Goal: Task Accomplishment & Management: Use online tool/utility

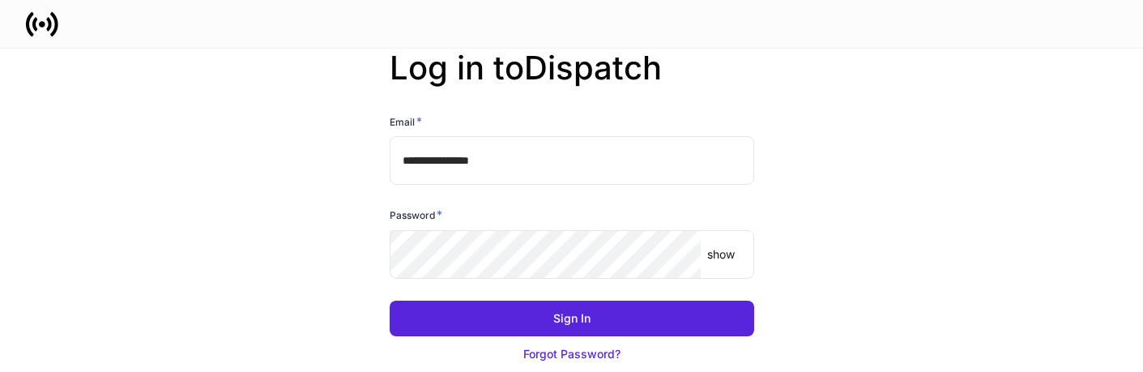
click at [533, 173] on input "**********" at bounding box center [572, 160] width 364 height 49
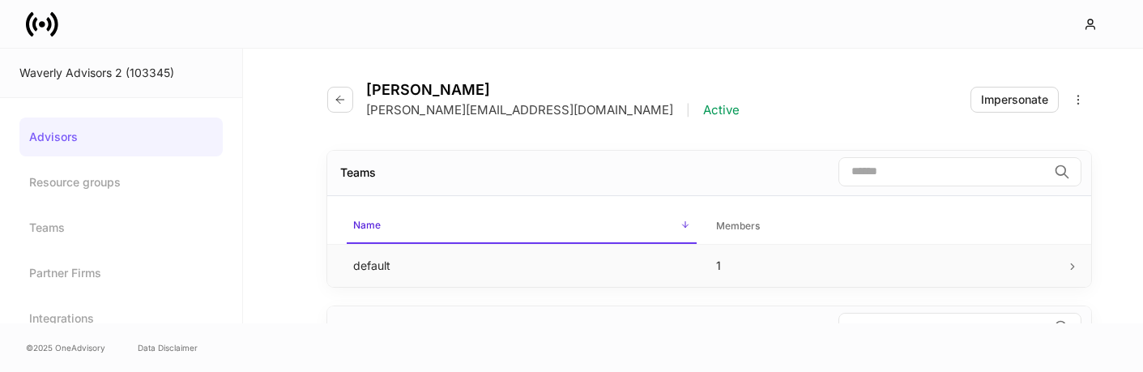
click at [360, 258] on td "default" at bounding box center [521, 265] width 363 height 43
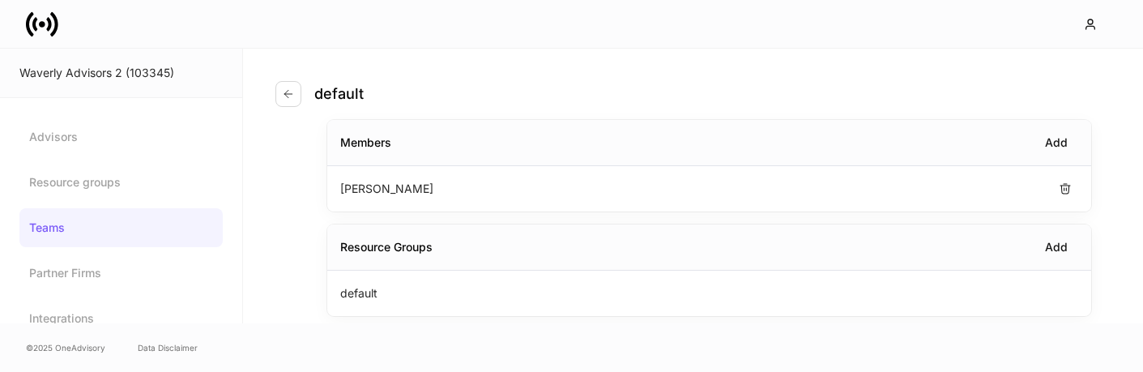
click at [364, 186] on p "Erika Leon" at bounding box center [386, 189] width 93 height 16
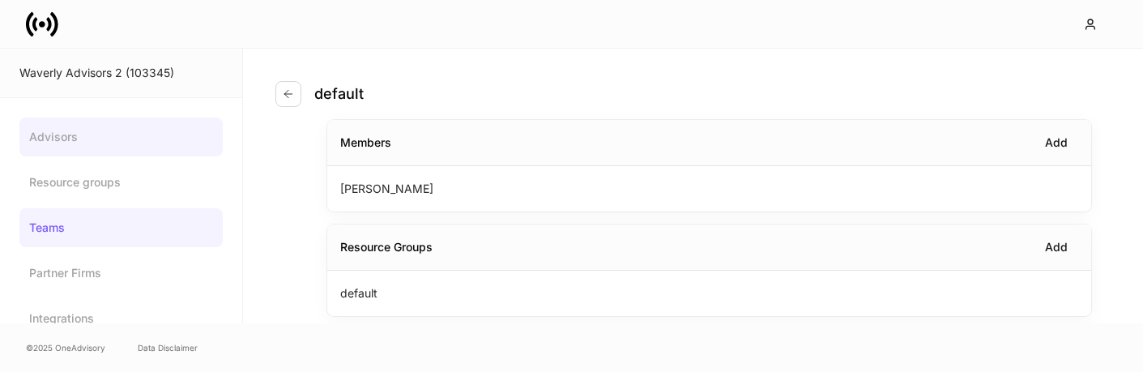
click at [97, 145] on link "Advisors" at bounding box center [120, 136] width 203 height 39
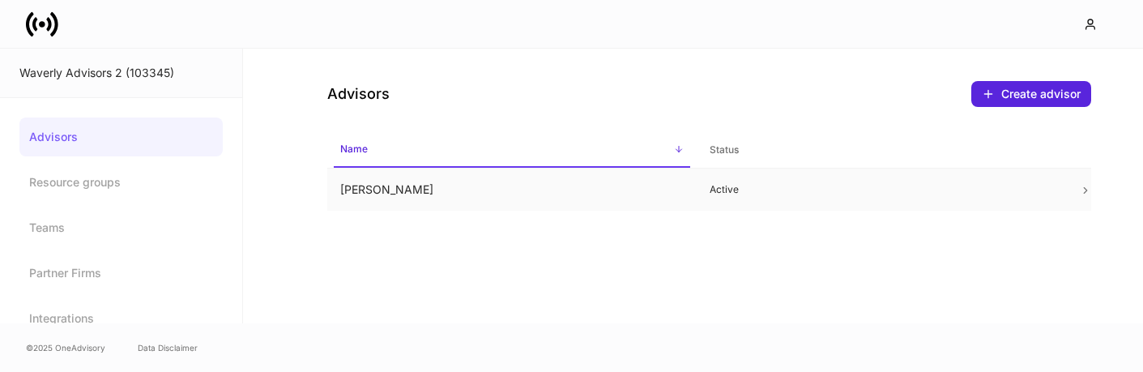
click at [394, 203] on td "Erika Leon" at bounding box center [511, 189] width 369 height 43
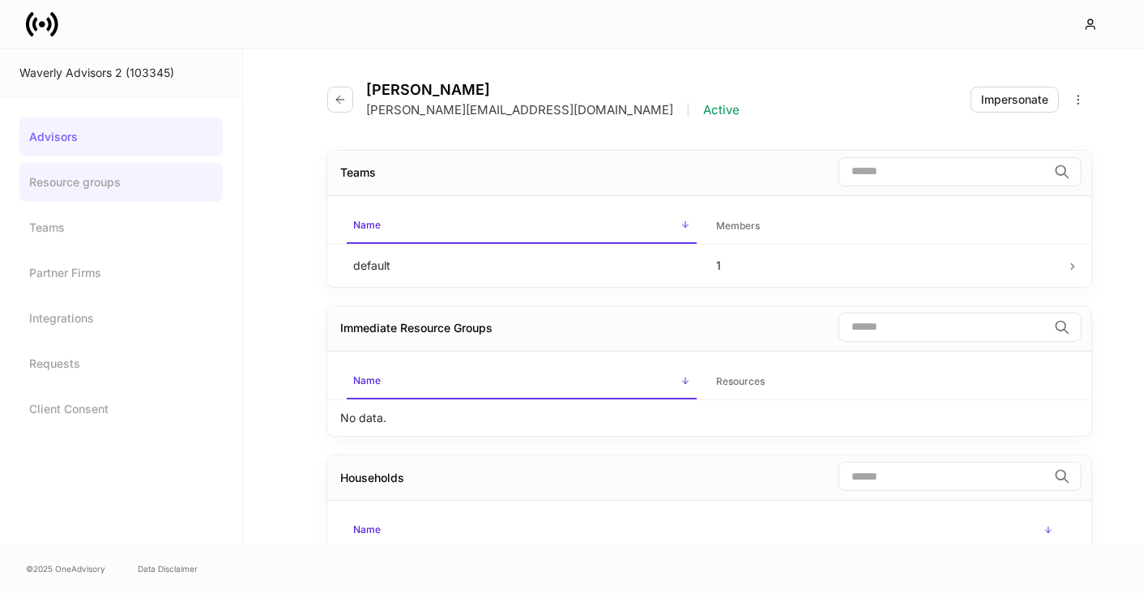
click at [136, 178] on link "Resource groups" at bounding box center [120, 182] width 203 height 39
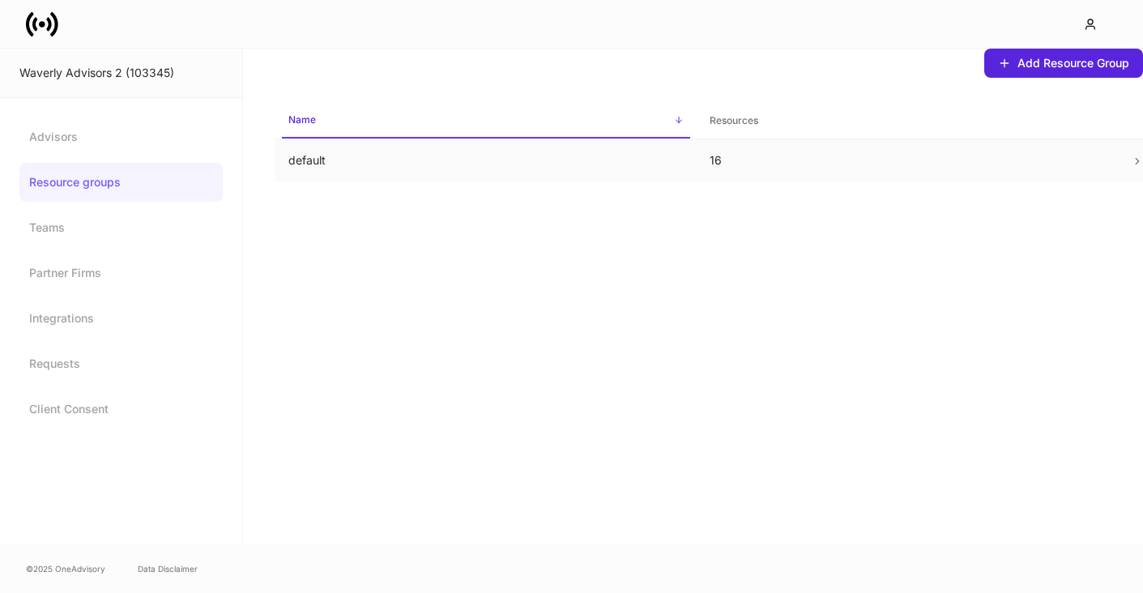
click at [452, 153] on p "default" at bounding box center [485, 160] width 395 height 16
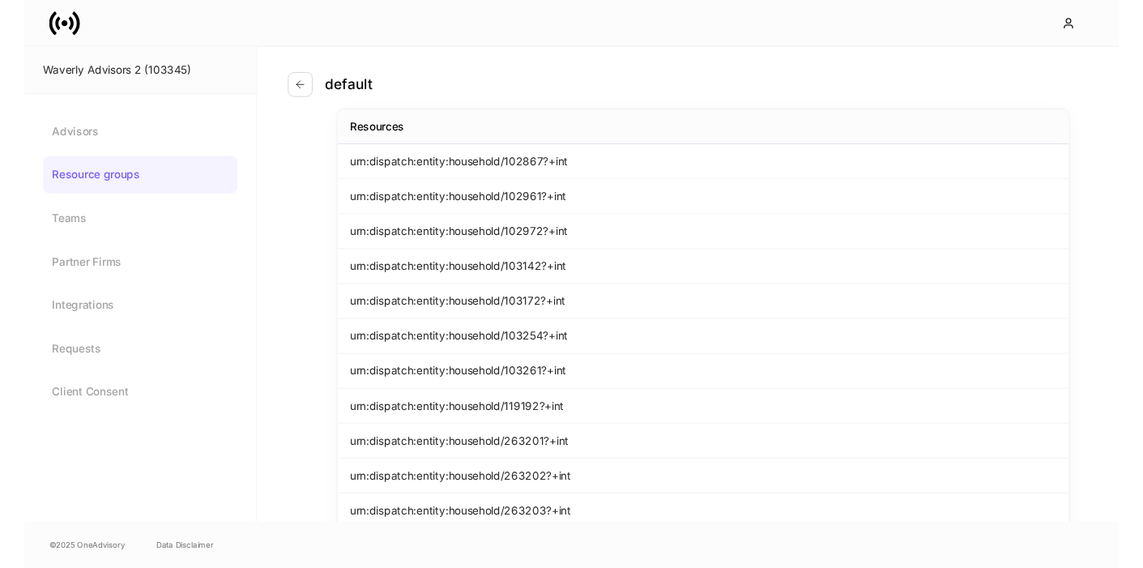
scroll to position [30, 0]
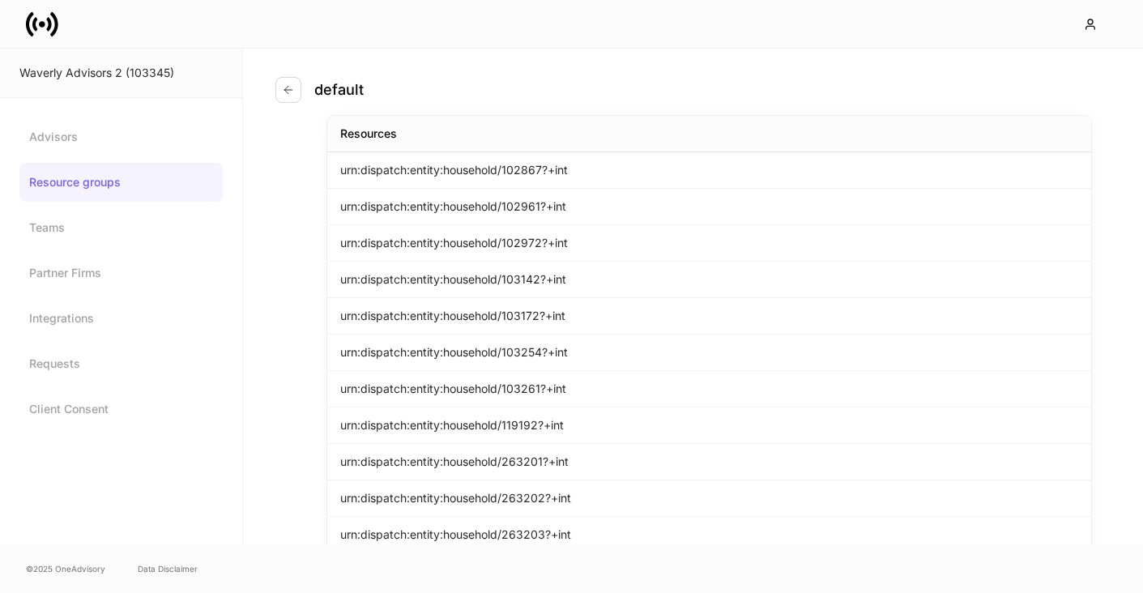
click at [524, 167] on p "urn:dispatch:entity:household/102867?+int" at bounding box center [454, 170] width 228 height 16
copy p "102867"
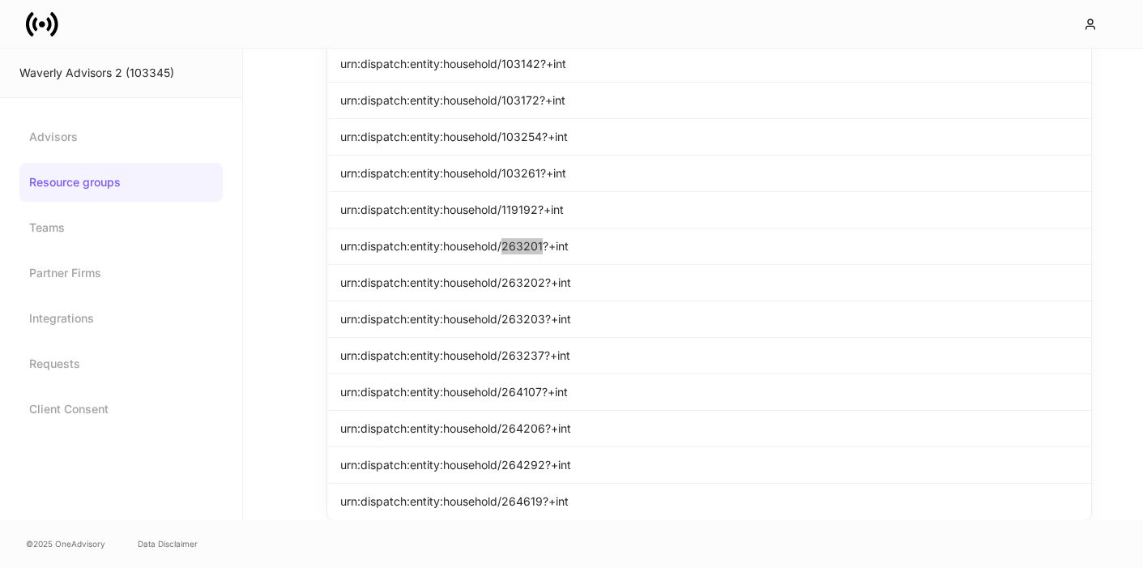
scroll to position [0, 0]
click at [497, 108] on p "urn:dispatch:entity:household/103172?+int" at bounding box center [452, 100] width 225 height 16
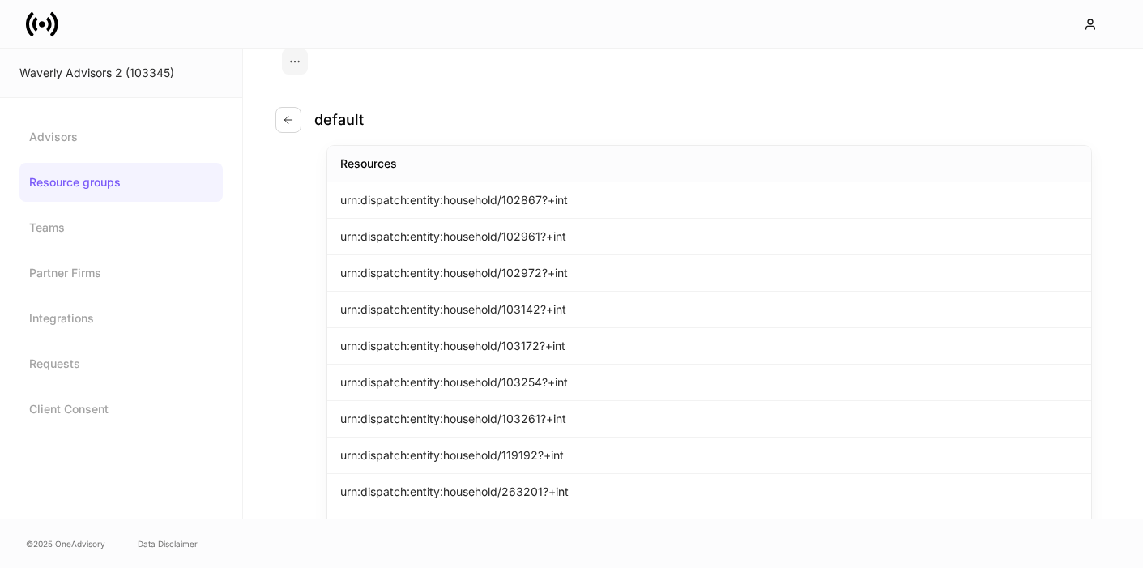
scroll to position [244, 0]
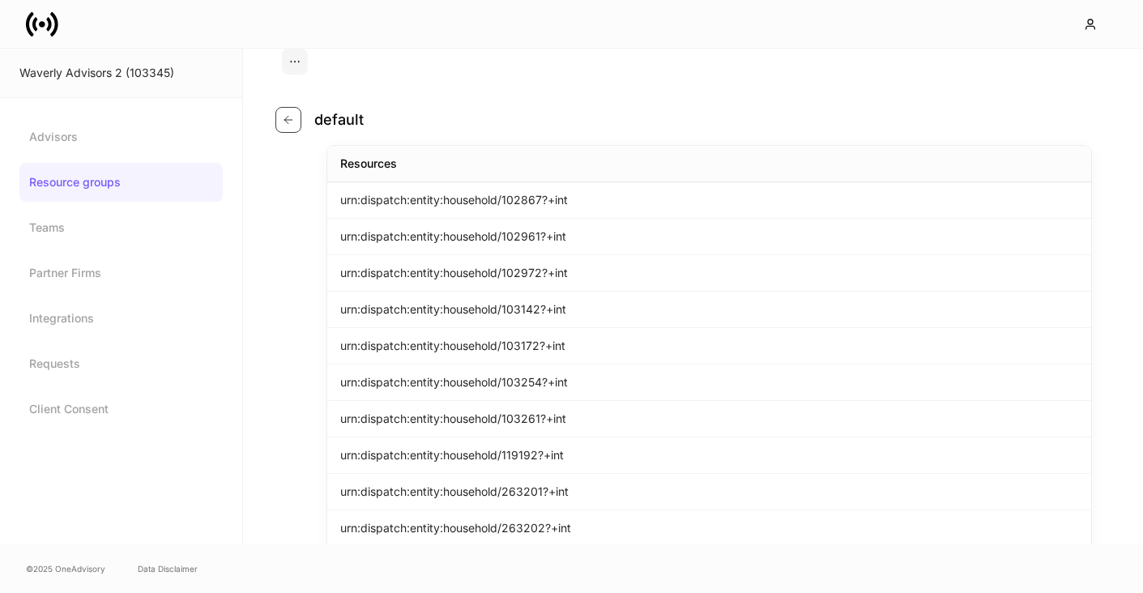
click at [296, 120] on button "button" at bounding box center [288, 120] width 26 height 26
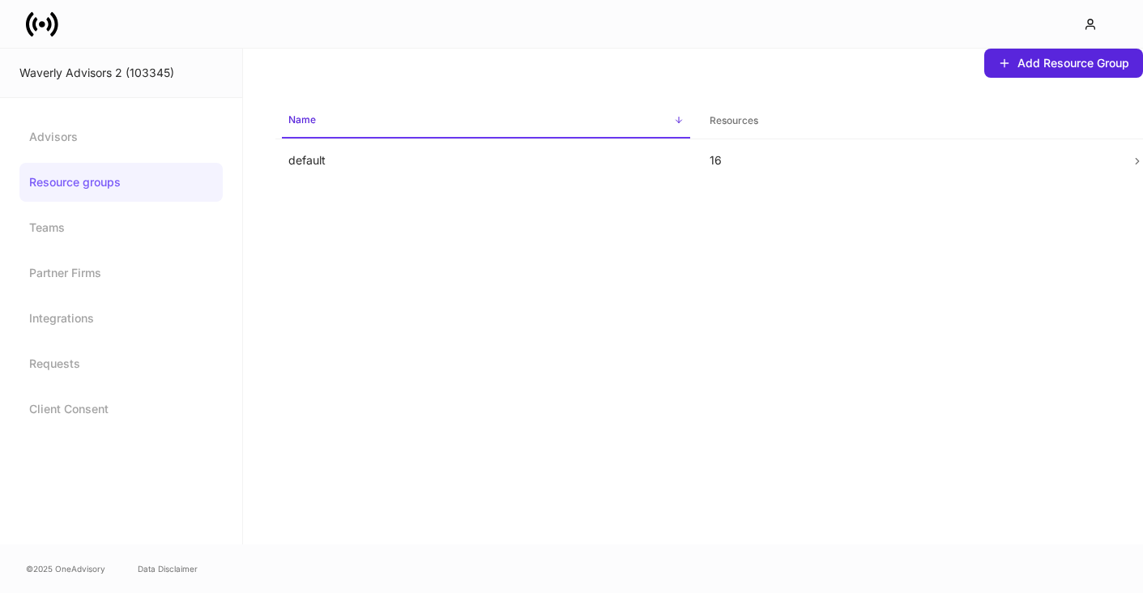
click at [96, 191] on link "Resource groups" at bounding box center [120, 182] width 203 height 39
click at [65, 153] on link "Advisors" at bounding box center [120, 136] width 203 height 39
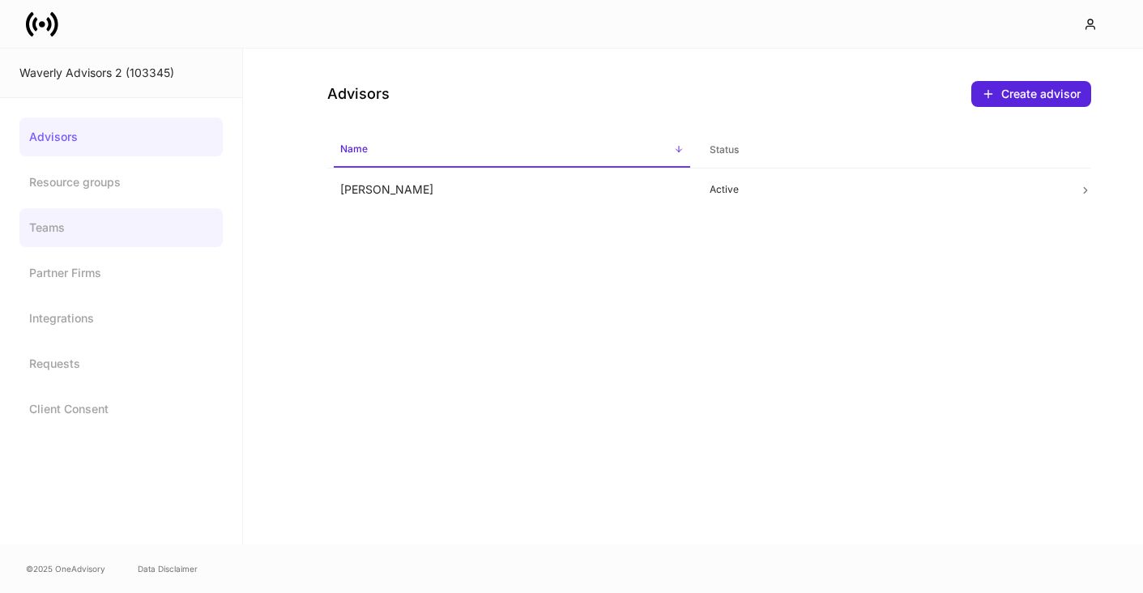
click at [53, 222] on link "Teams" at bounding box center [120, 227] width 203 height 39
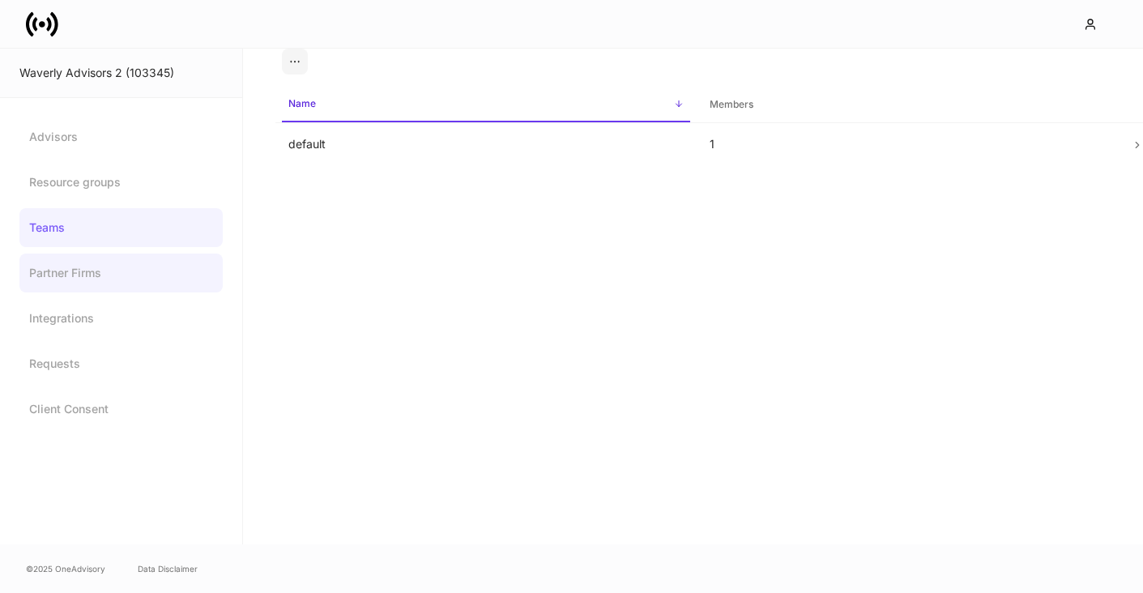
click at [53, 255] on link "Partner Firms" at bounding box center [120, 273] width 203 height 39
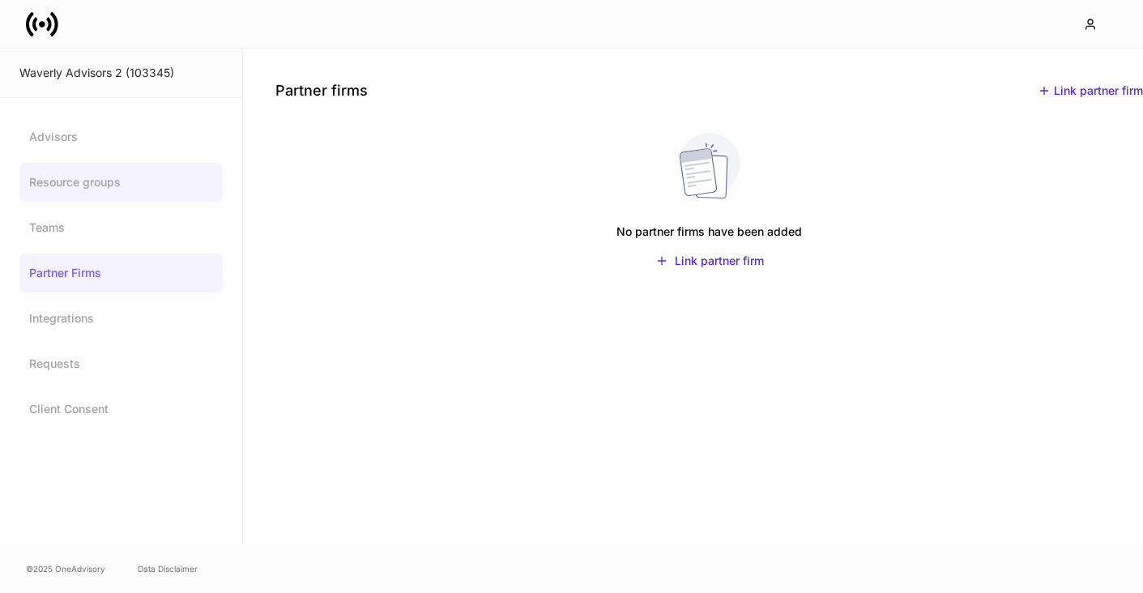
click at [54, 177] on link "Resource groups" at bounding box center [120, 182] width 203 height 39
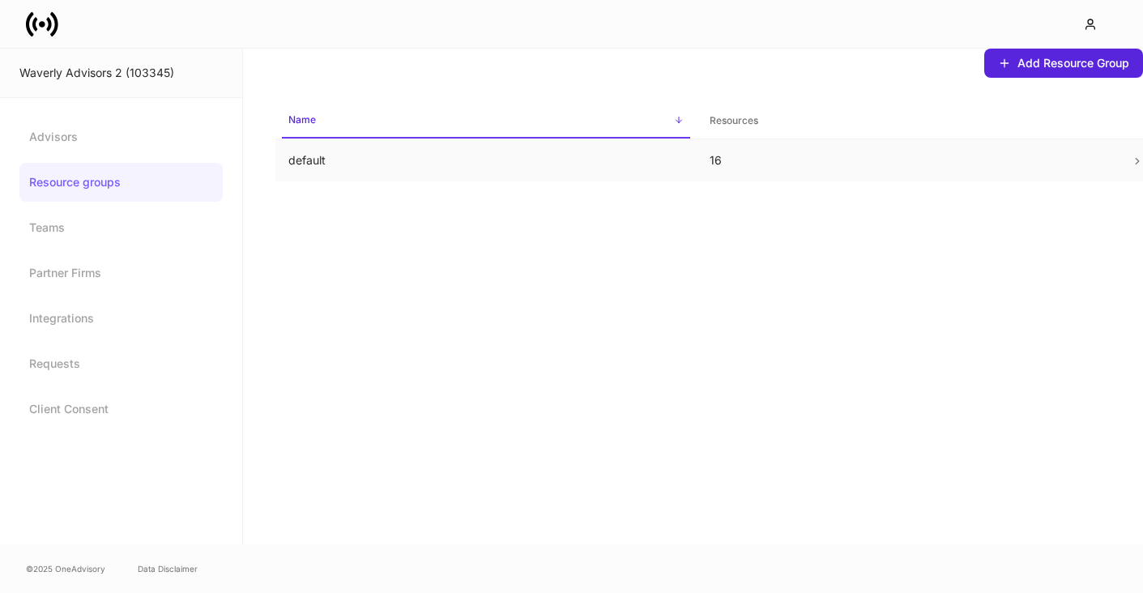
click at [304, 163] on p "default" at bounding box center [485, 160] width 395 height 16
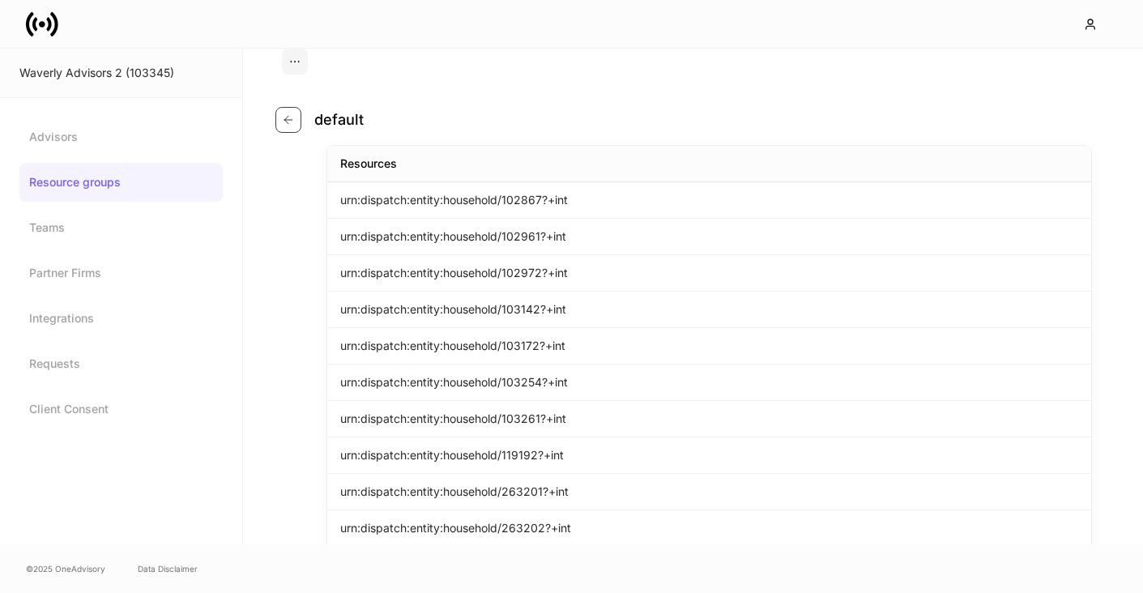
click at [293, 119] on icon "button" at bounding box center [288, 119] width 13 height 13
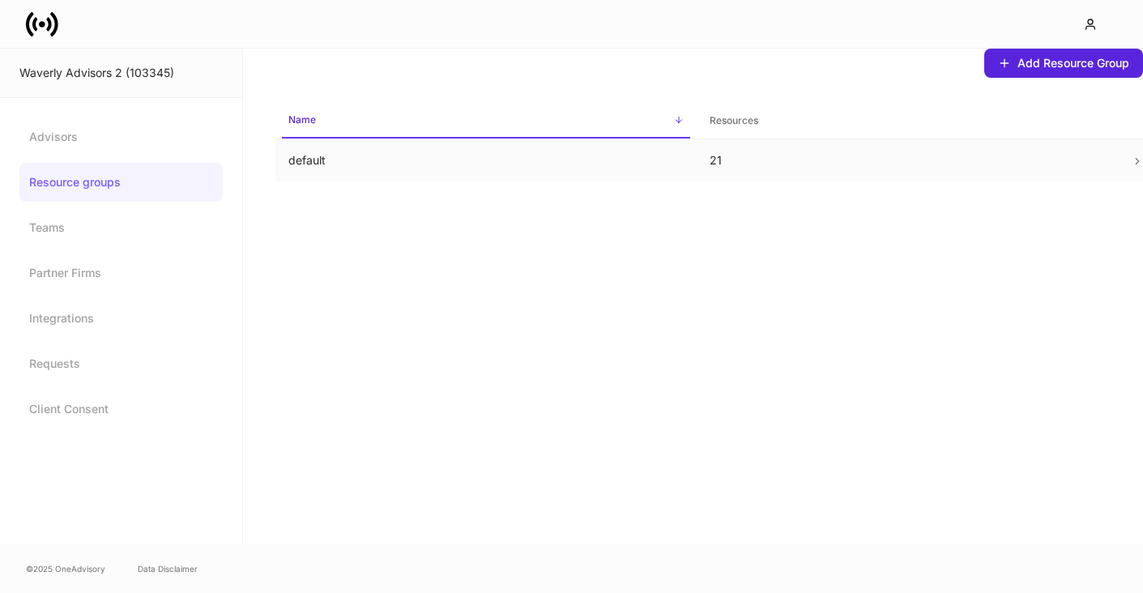
click at [324, 161] on p "default" at bounding box center [485, 160] width 395 height 16
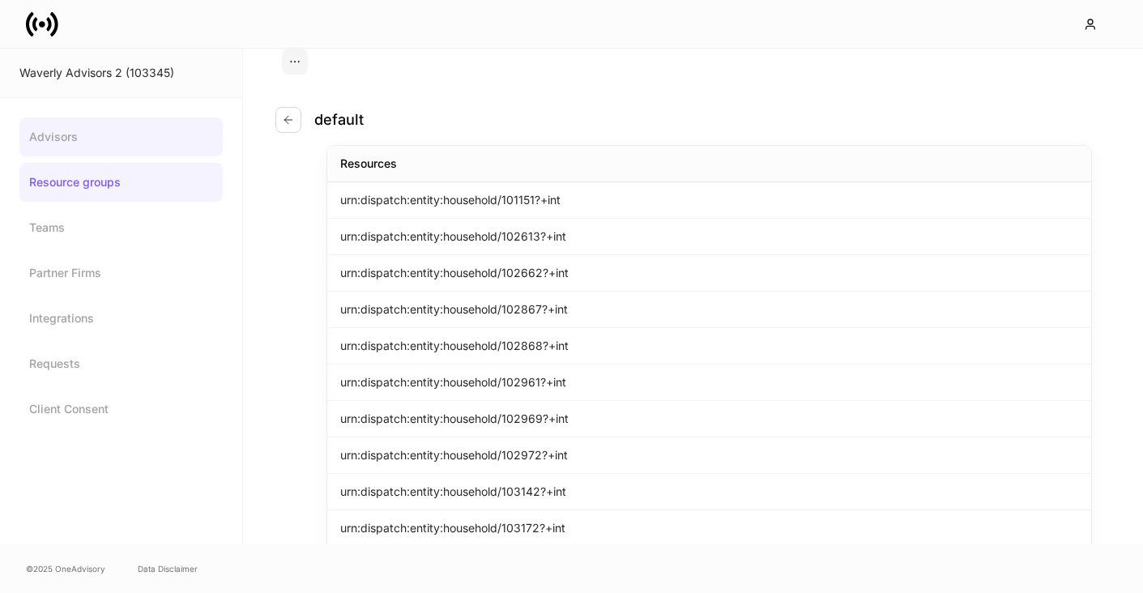
click at [131, 147] on link "Advisors" at bounding box center [120, 136] width 203 height 39
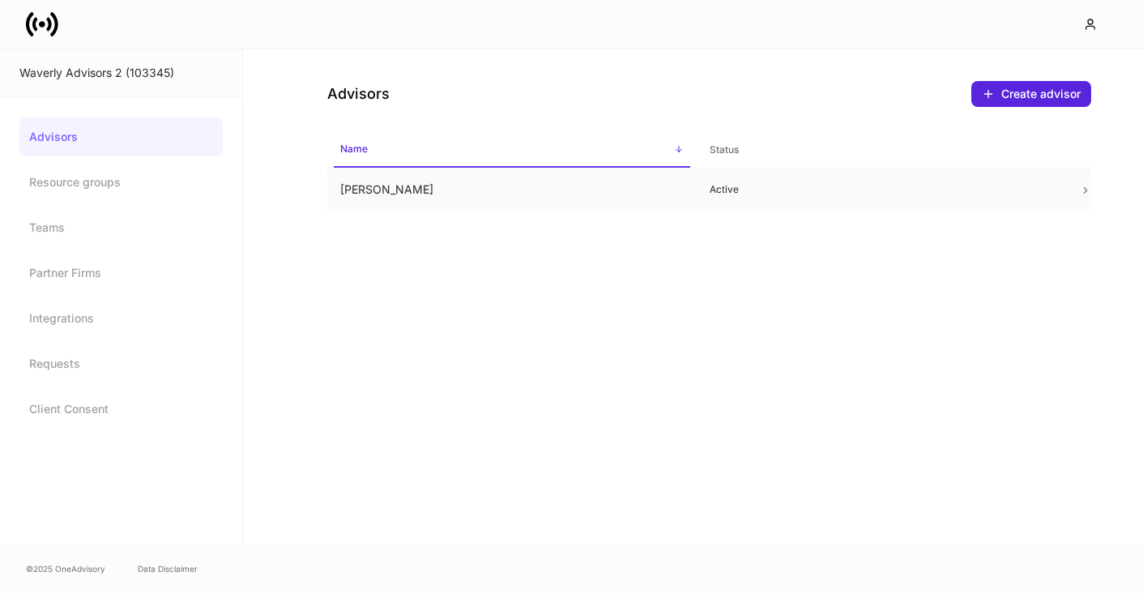
click at [339, 178] on td "Erika Leon" at bounding box center [511, 189] width 369 height 43
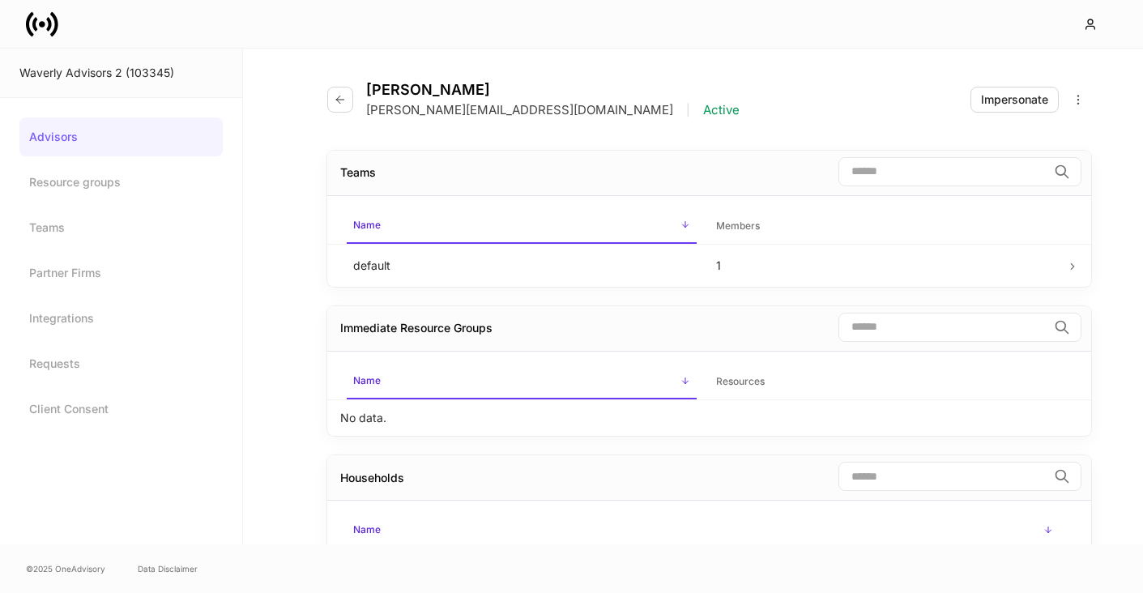
click at [156, 138] on link "Advisors" at bounding box center [120, 136] width 203 height 39
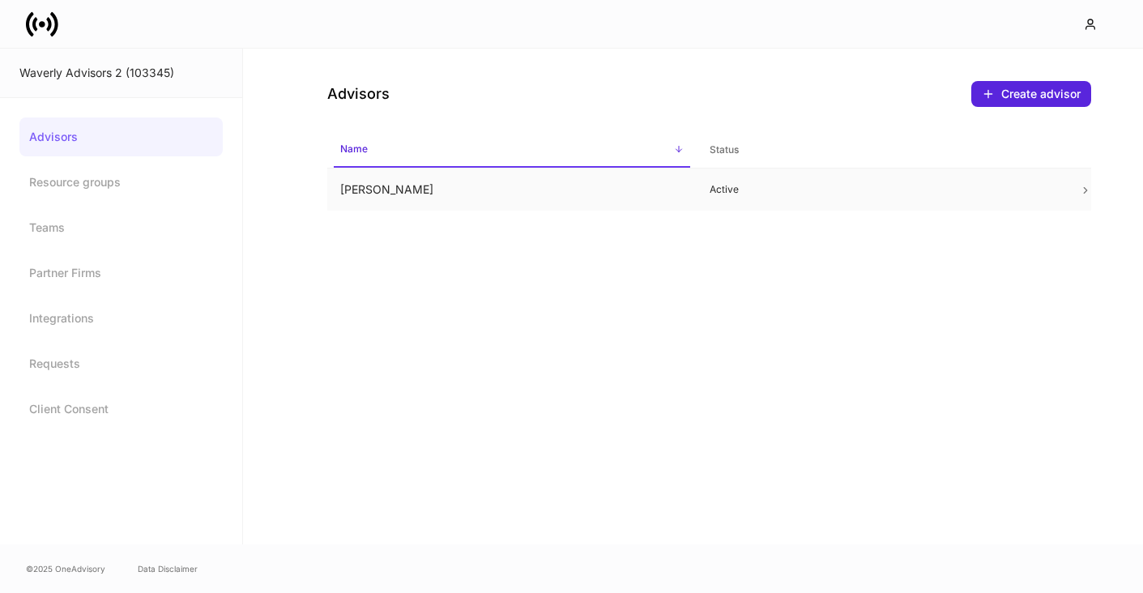
click at [462, 198] on td "Erika Leon" at bounding box center [511, 189] width 369 height 43
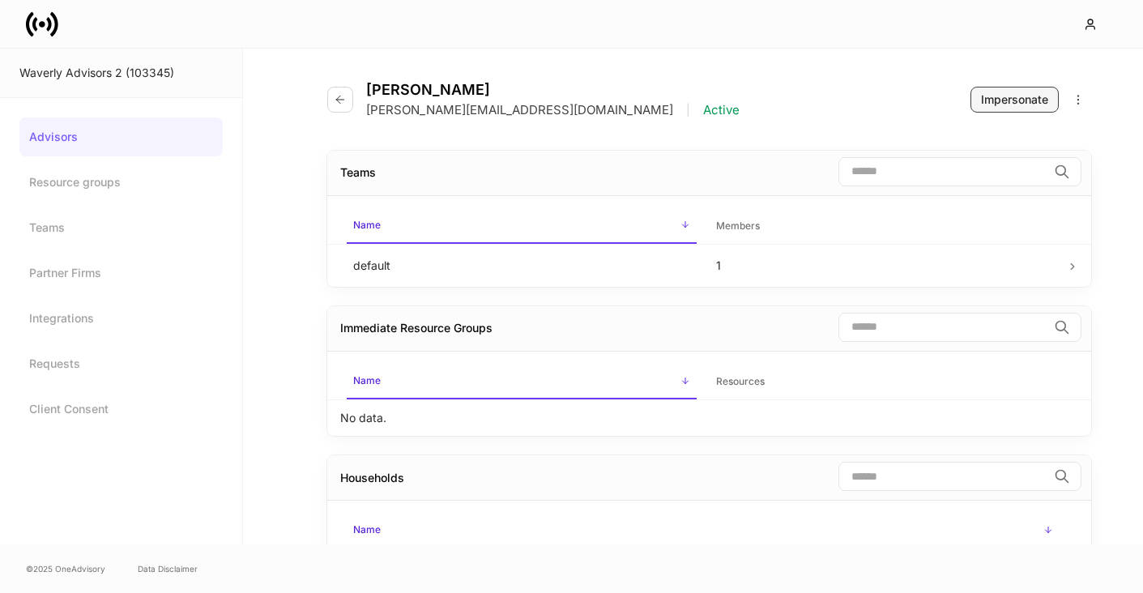
click at [980, 87] on button "Impersonate" at bounding box center [1014, 100] width 88 height 26
click at [101, 187] on link "Resource groups" at bounding box center [120, 182] width 203 height 39
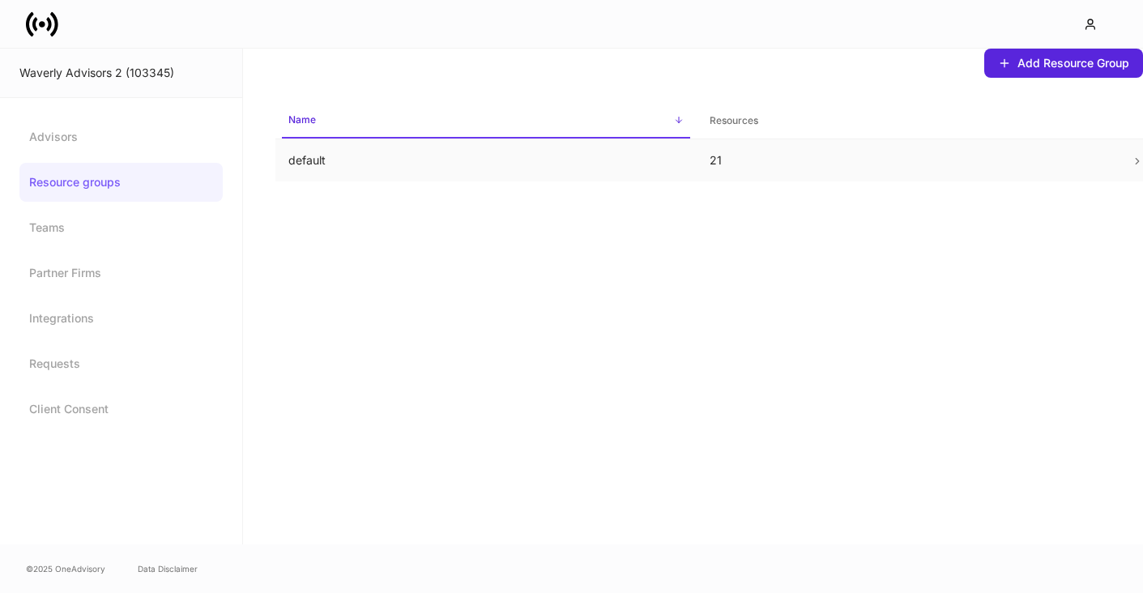
click at [364, 165] on p "default" at bounding box center [485, 160] width 395 height 16
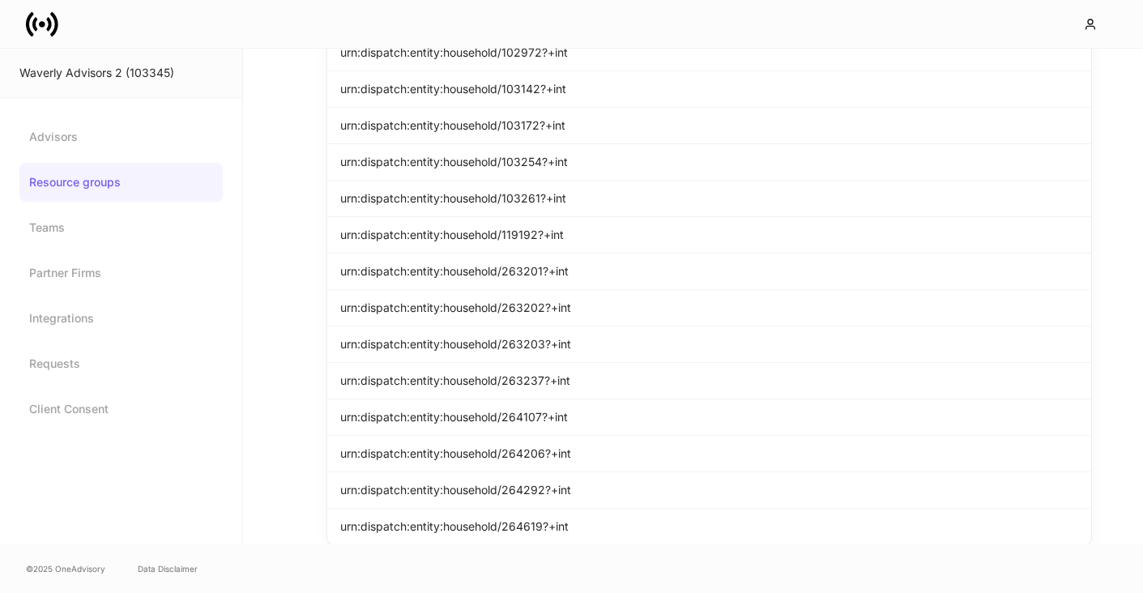
scroll to position [403, 0]
click at [99, 163] on link "Resource groups" at bounding box center [120, 182] width 203 height 39
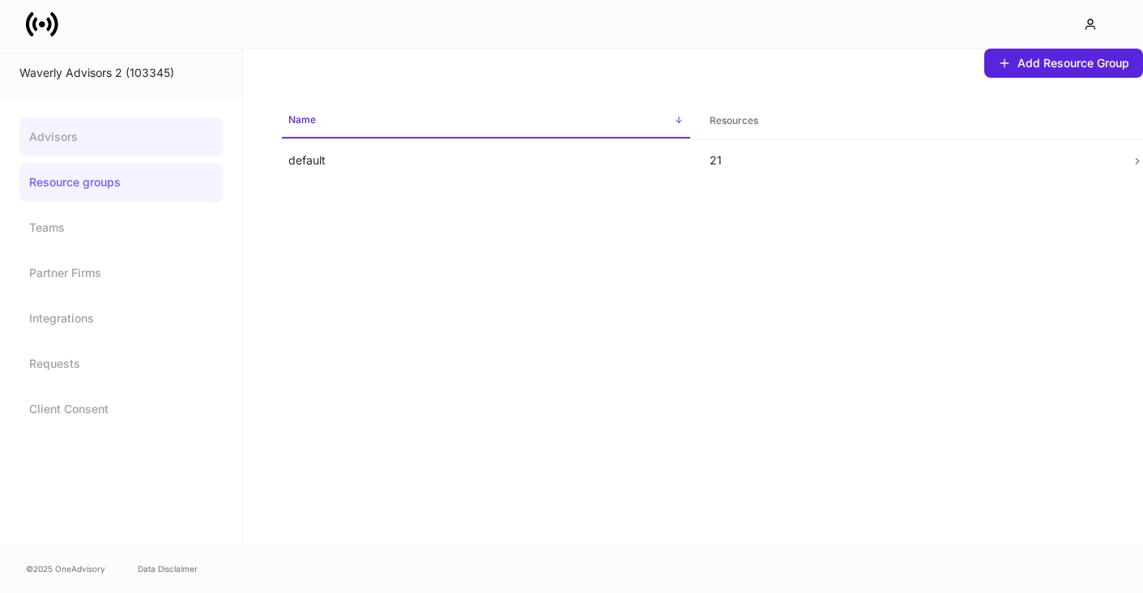
click at [72, 140] on link "Advisors" at bounding box center [120, 136] width 203 height 39
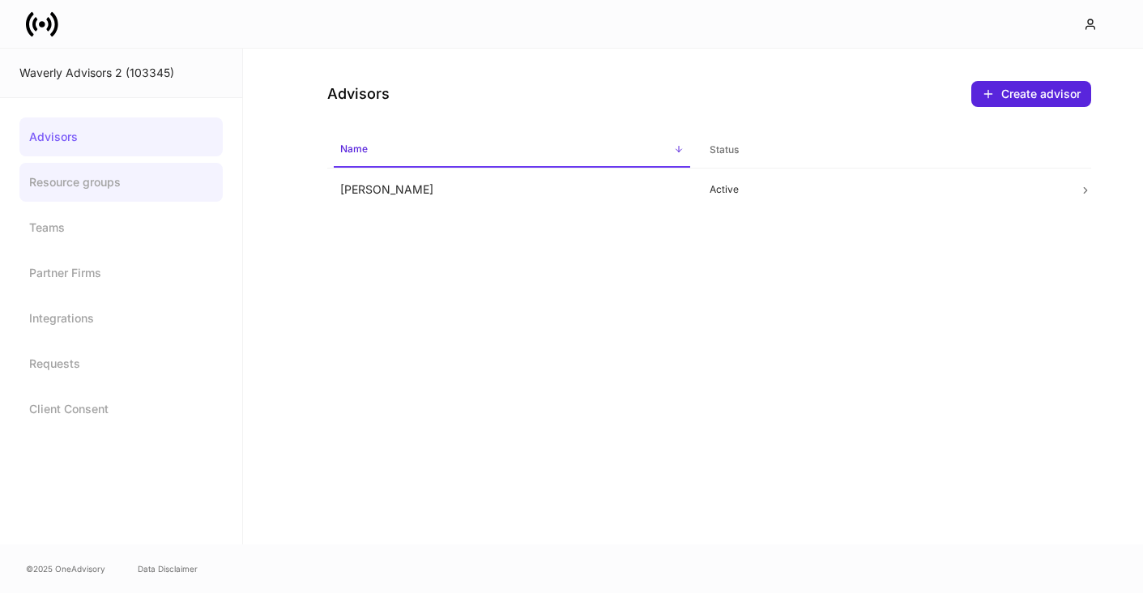
click at [65, 179] on link "Resource groups" at bounding box center [120, 182] width 203 height 39
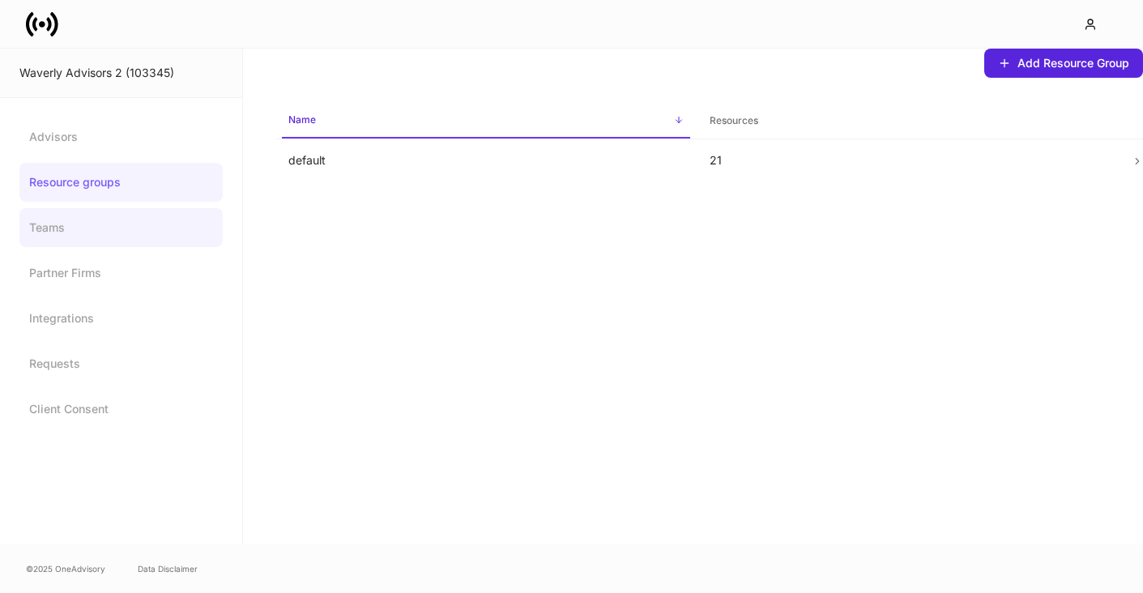
click at [57, 219] on link "Teams" at bounding box center [120, 227] width 203 height 39
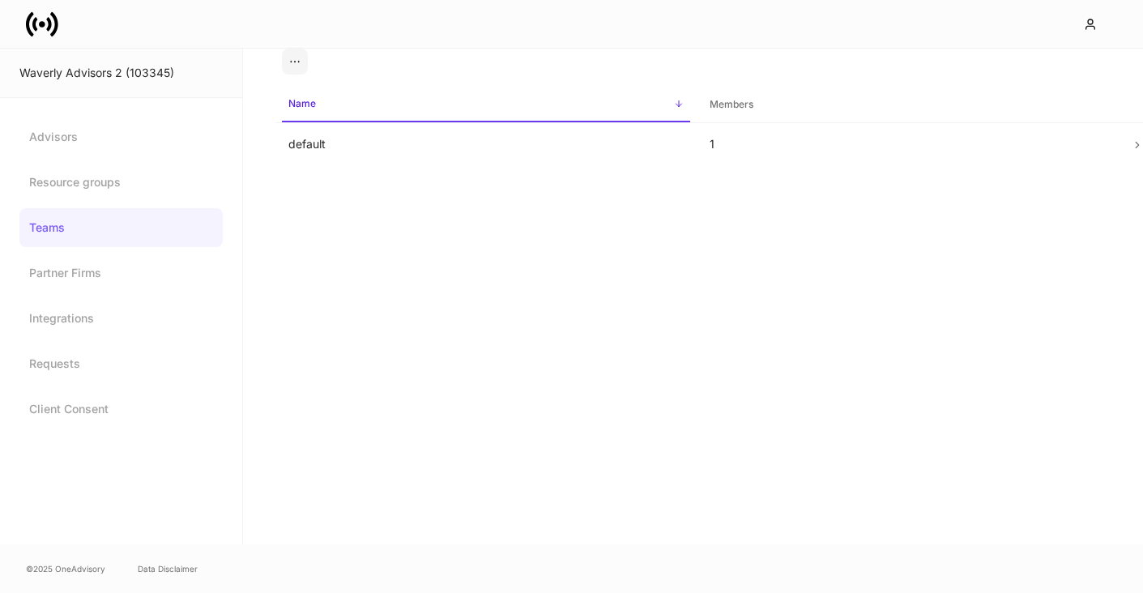
click at [292, 158] on td "default" at bounding box center [485, 144] width 421 height 43
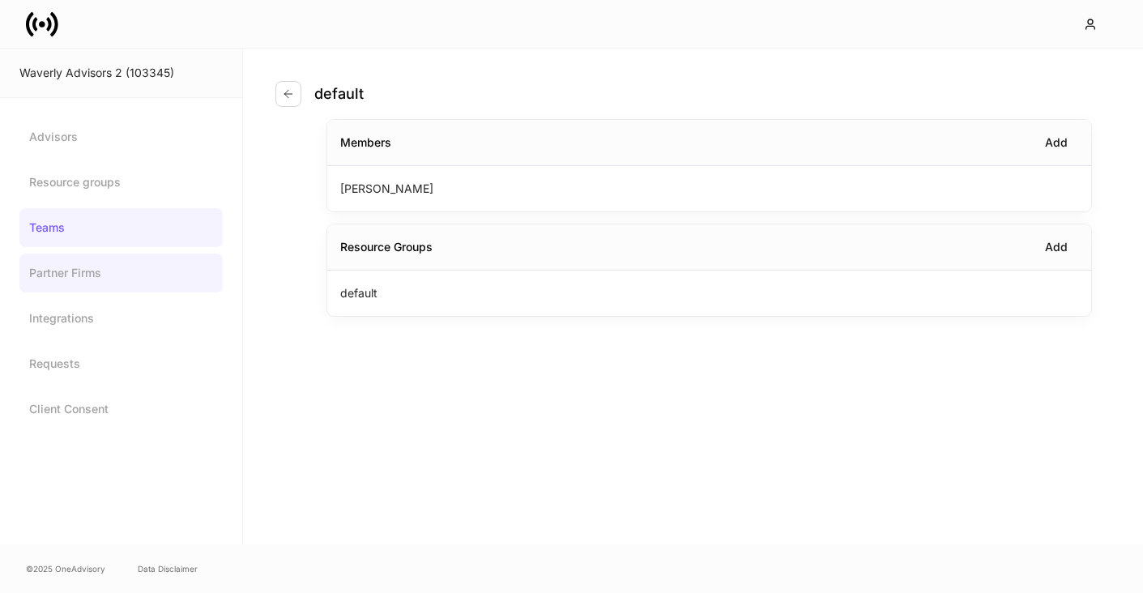
click at [79, 292] on link "Partner Firms" at bounding box center [120, 273] width 203 height 39
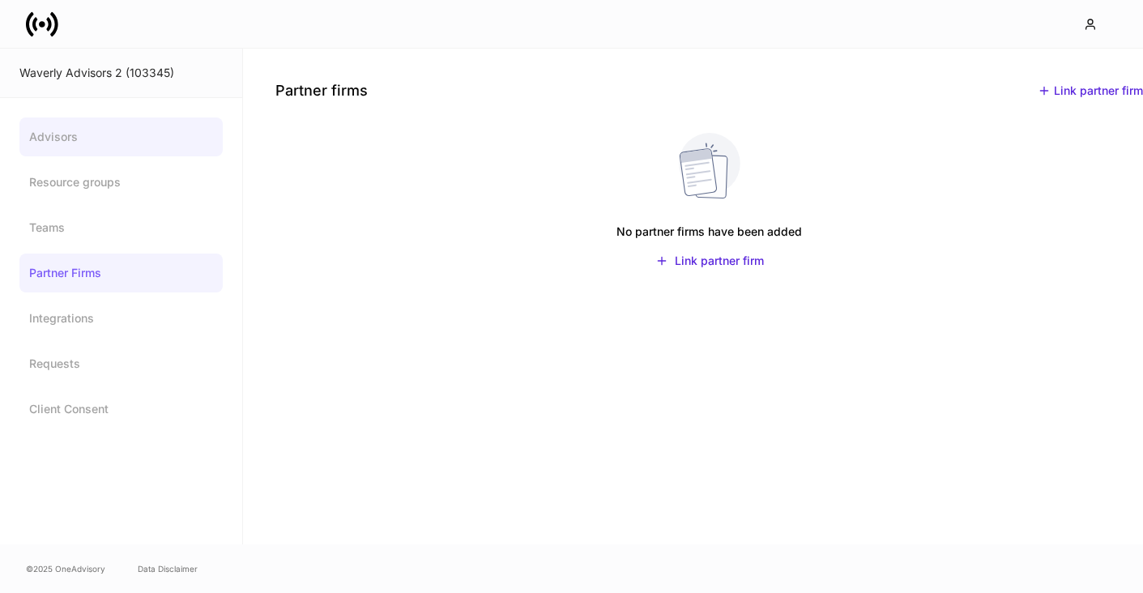
click at [57, 126] on link "Advisors" at bounding box center [120, 136] width 203 height 39
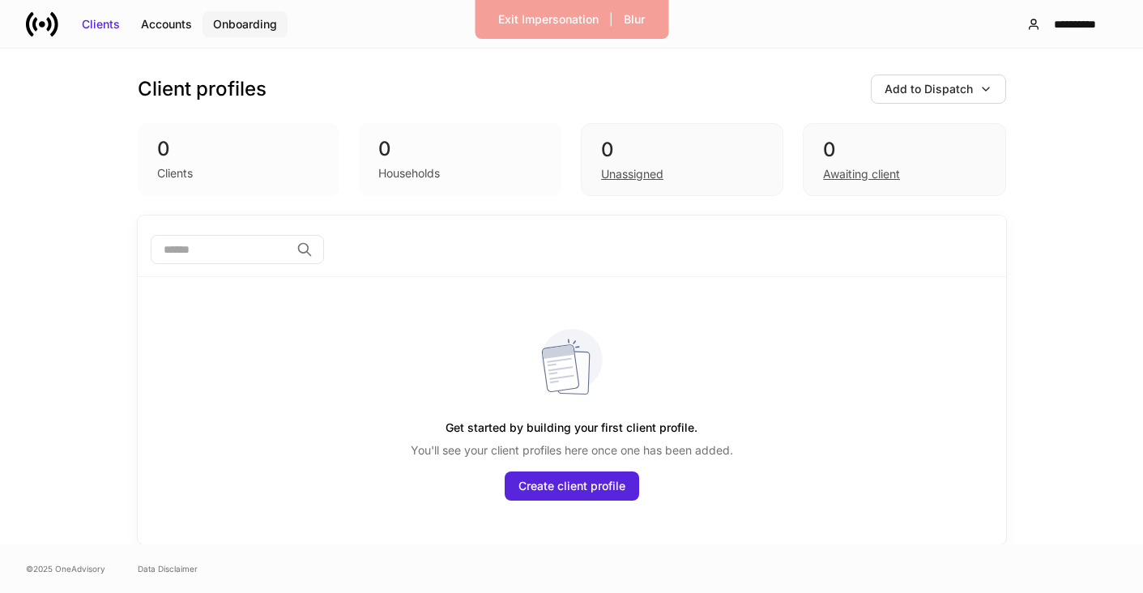
click at [231, 34] on button "Onboarding" at bounding box center [244, 24] width 85 height 26
